Goal: Check status

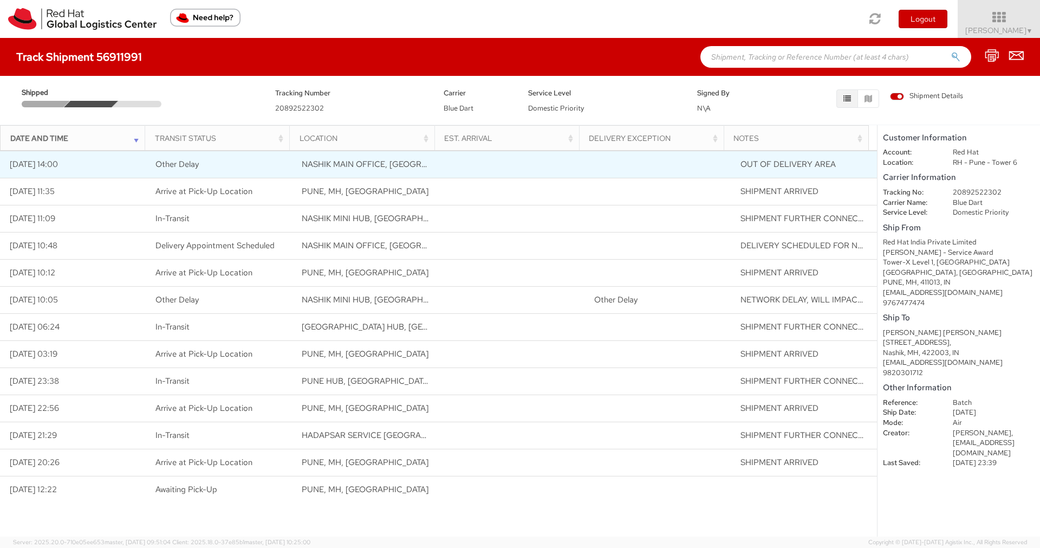
click at [307, 165] on span "NASHIK MAIN OFFICE, [GEOGRAPHIC_DATA], [GEOGRAPHIC_DATA]" at bounding box center [431, 164] width 258 height 11
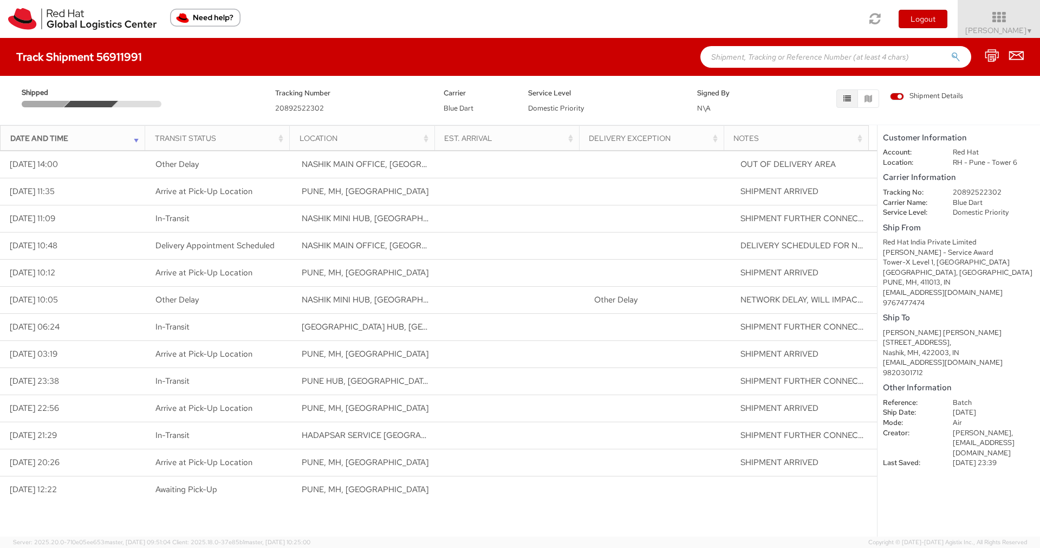
click at [425, 140] on div "Location" at bounding box center [366, 138] width 132 height 11
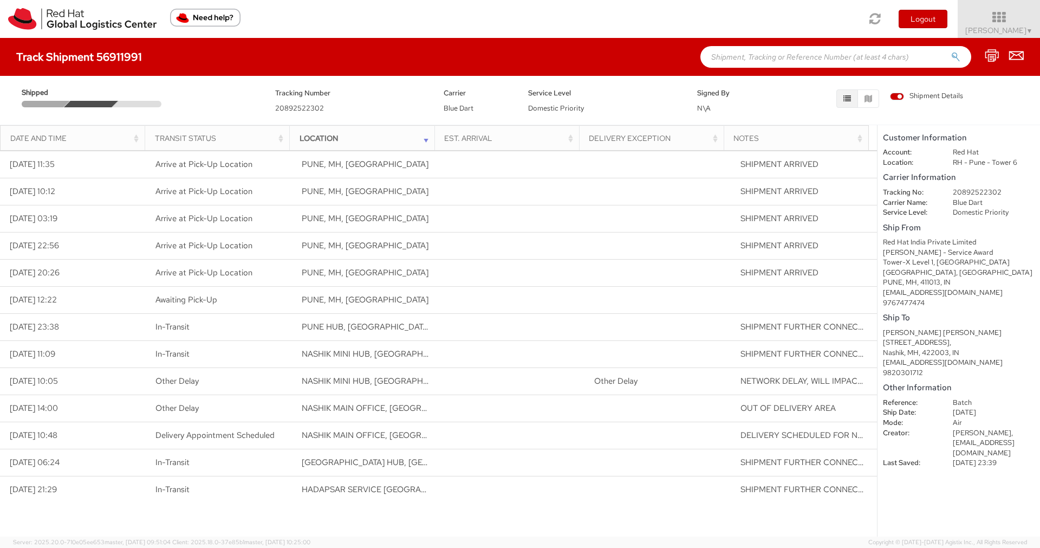
click at [128, 138] on div "Date and Time" at bounding box center [76, 138] width 132 height 11
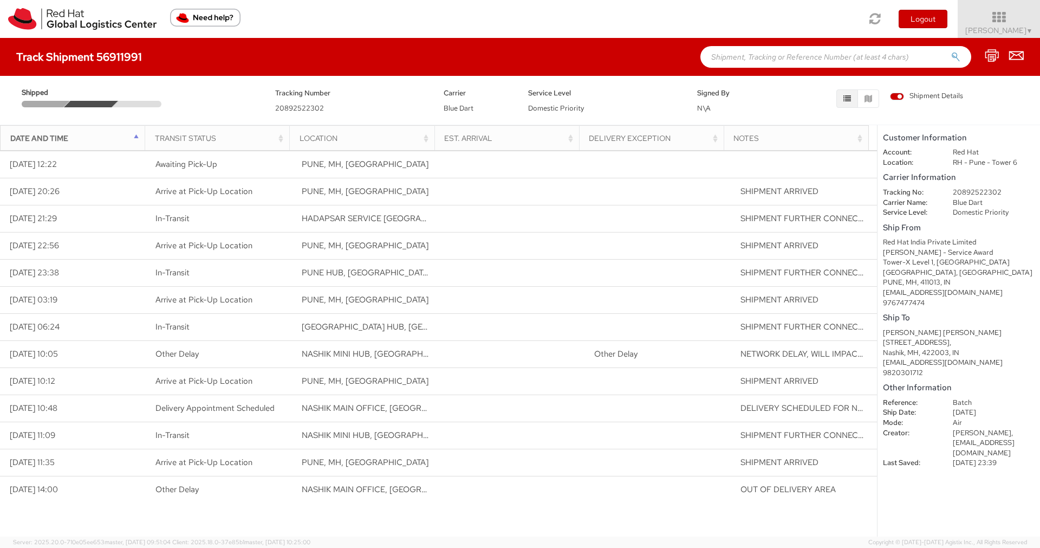
click at [135, 142] on div "Date and Time" at bounding box center [76, 138] width 132 height 11
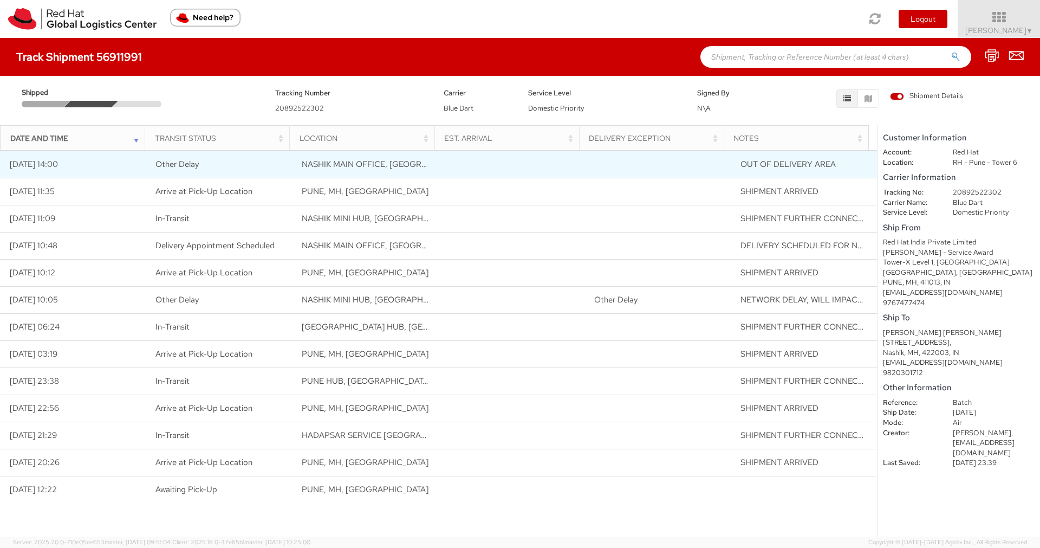
click at [314, 157] on td "NASHIK MAIN OFFICE, [GEOGRAPHIC_DATA], [GEOGRAPHIC_DATA]" at bounding box center [366, 164] width 146 height 27
click at [326, 166] on span "NASHIK MAIN OFFICE, [GEOGRAPHIC_DATA], [GEOGRAPHIC_DATA]" at bounding box center [431, 164] width 258 height 11
